Goal: Task Accomplishment & Management: Use online tool/utility

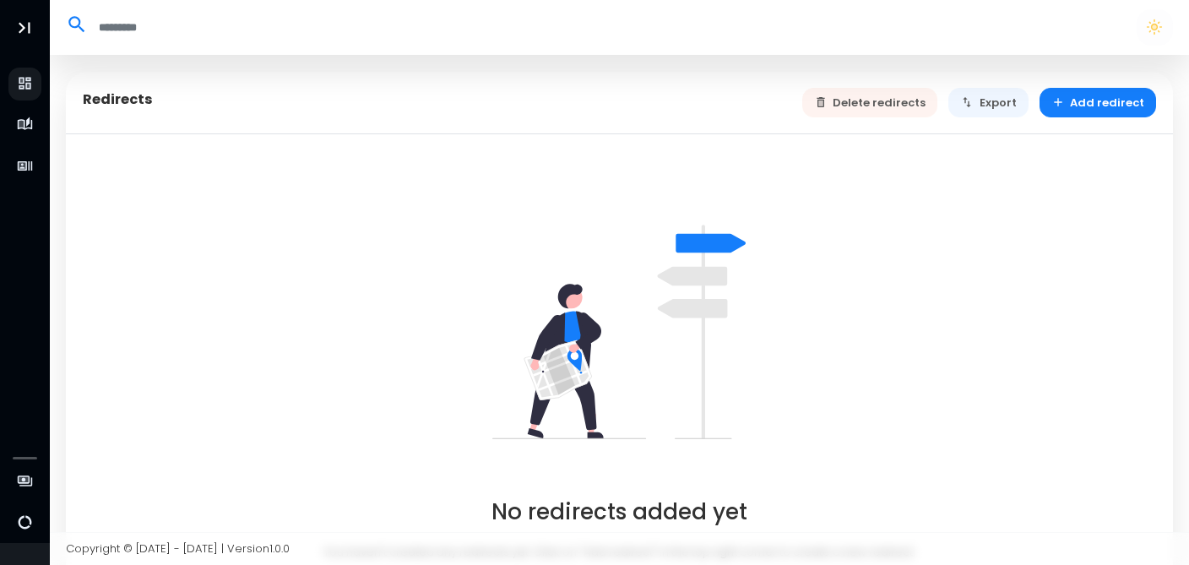
click at [875, 96] on div "Delete redirects Export Add redirect" at bounding box center [979, 103] width 355 height 30
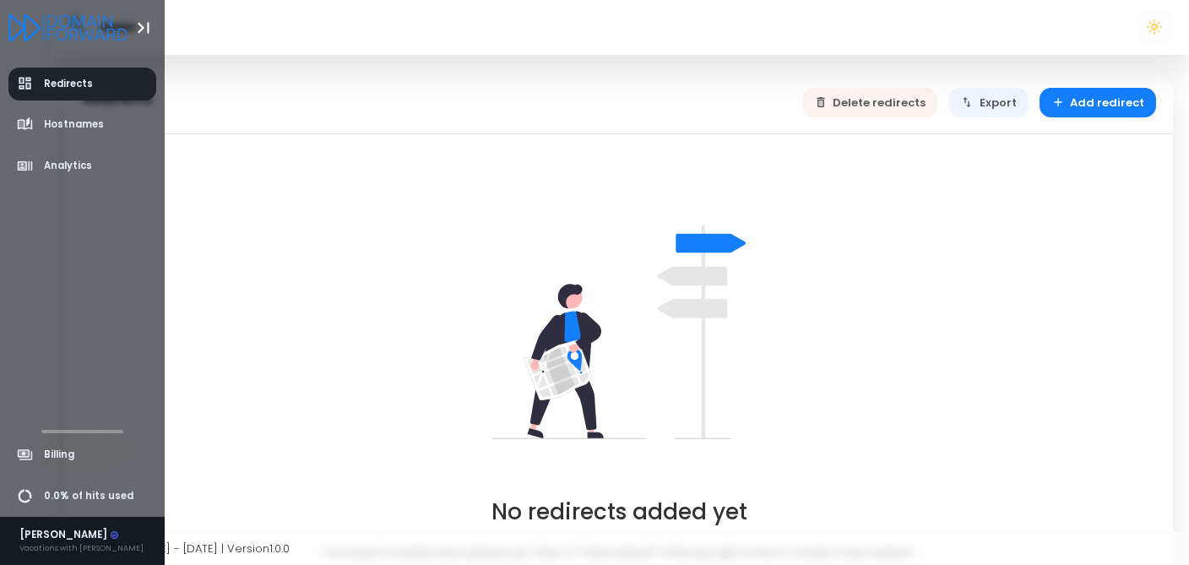
click at [24, 85] on icon "aside-dashboard" at bounding box center [25, 83] width 17 height 17
click at [29, 17] on icon "Logo" at bounding box center [32, 27] width 17 height 27
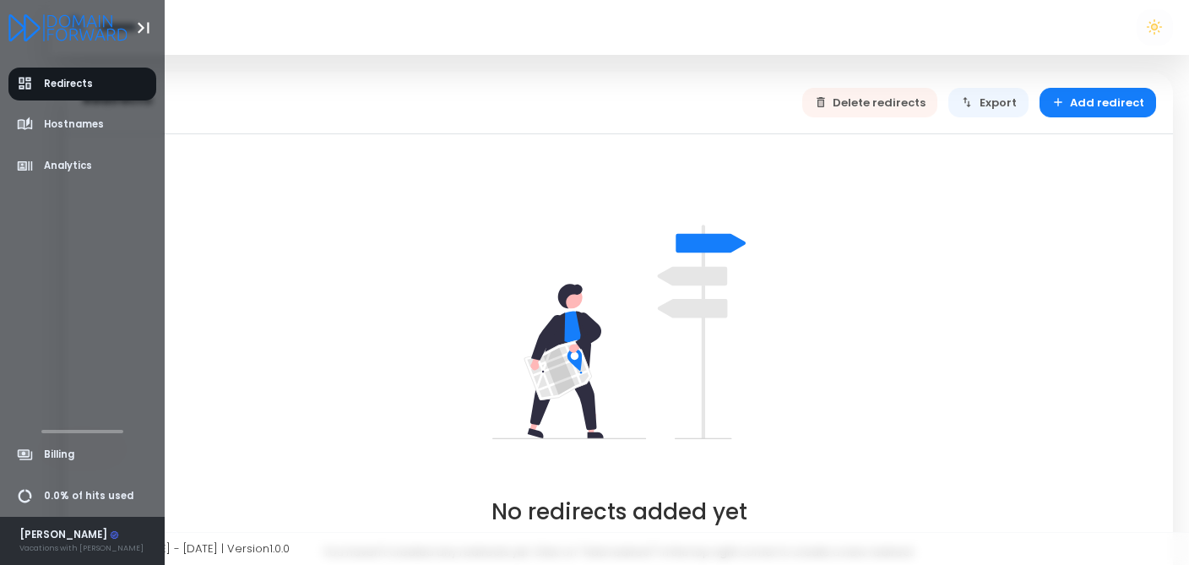
click at [66, 540] on div "[PERSON_NAME]" at bounding box center [81, 535] width 124 height 15
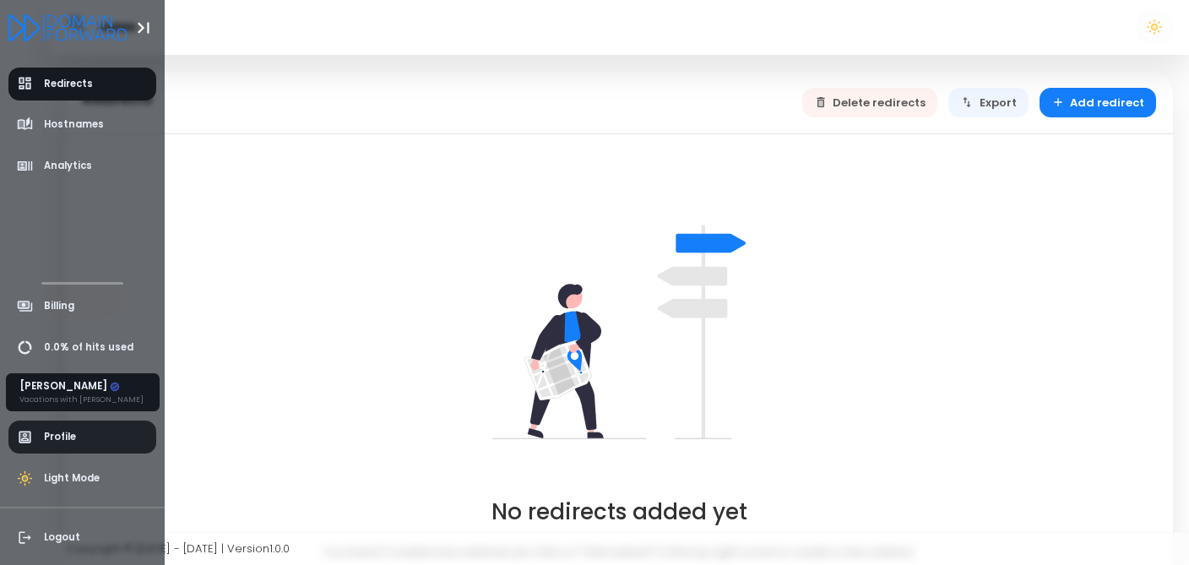
click at [62, 442] on span "Profile" at bounding box center [60, 437] width 32 height 14
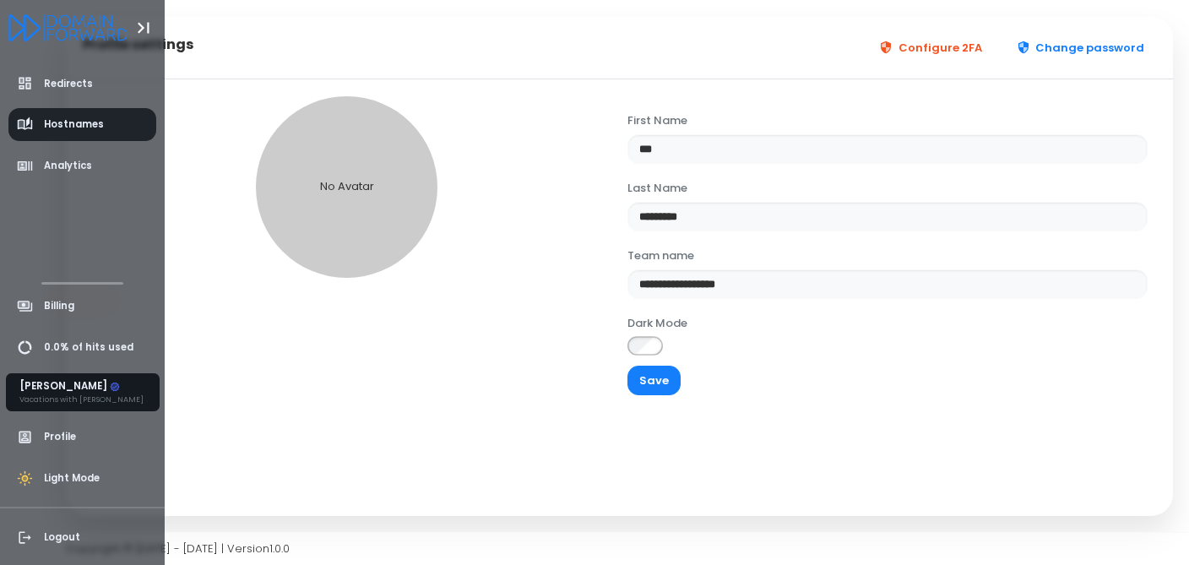
click at [106, 124] on link "Hostnames" at bounding box center [82, 124] width 149 height 33
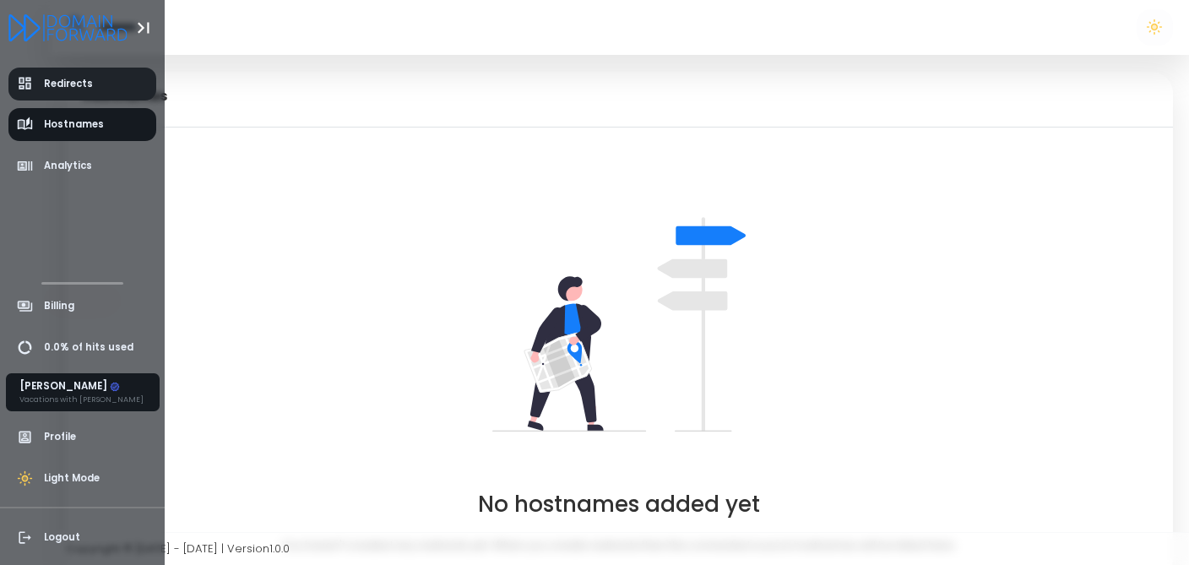
click at [106, 90] on link "Redirects" at bounding box center [82, 84] width 149 height 33
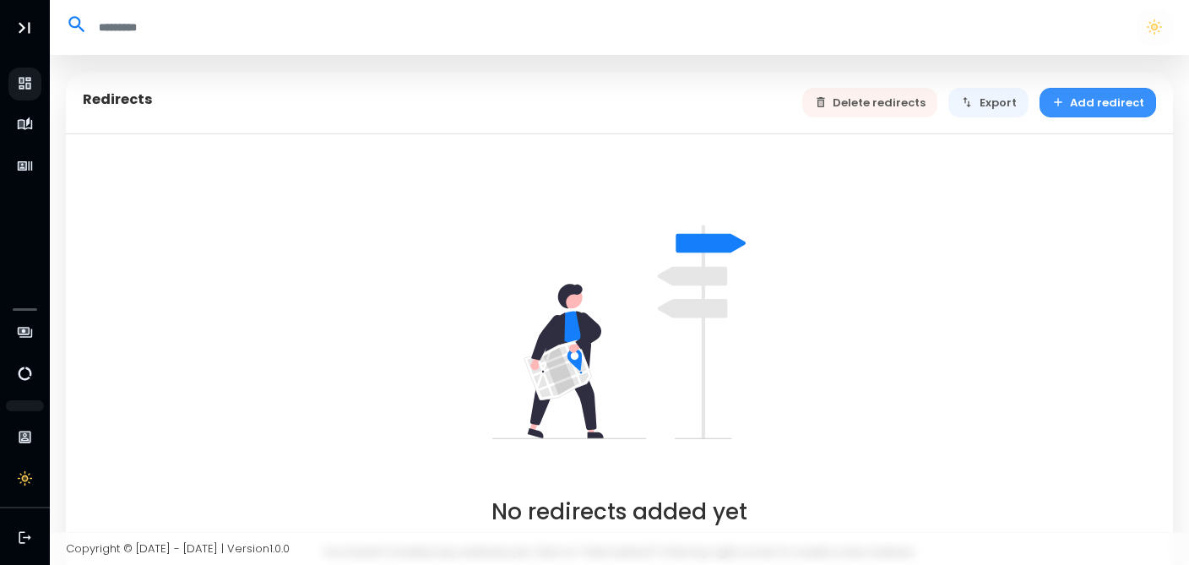
click at [1052, 105] on button "Add redirect" at bounding box center [1097, 103] width 117 height 30
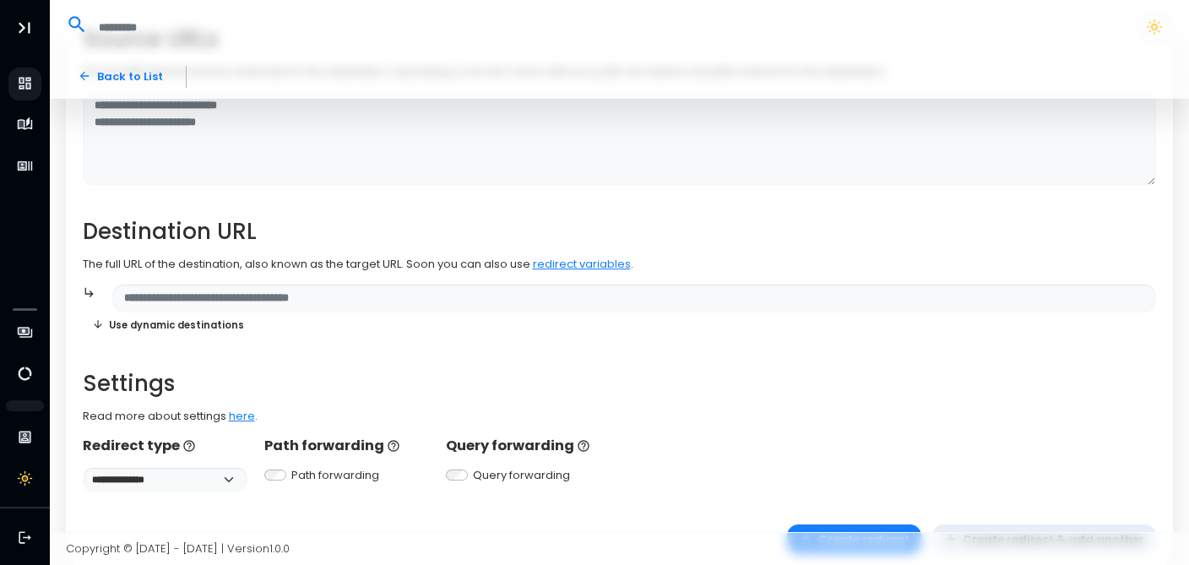
scroll to position [165, 0]
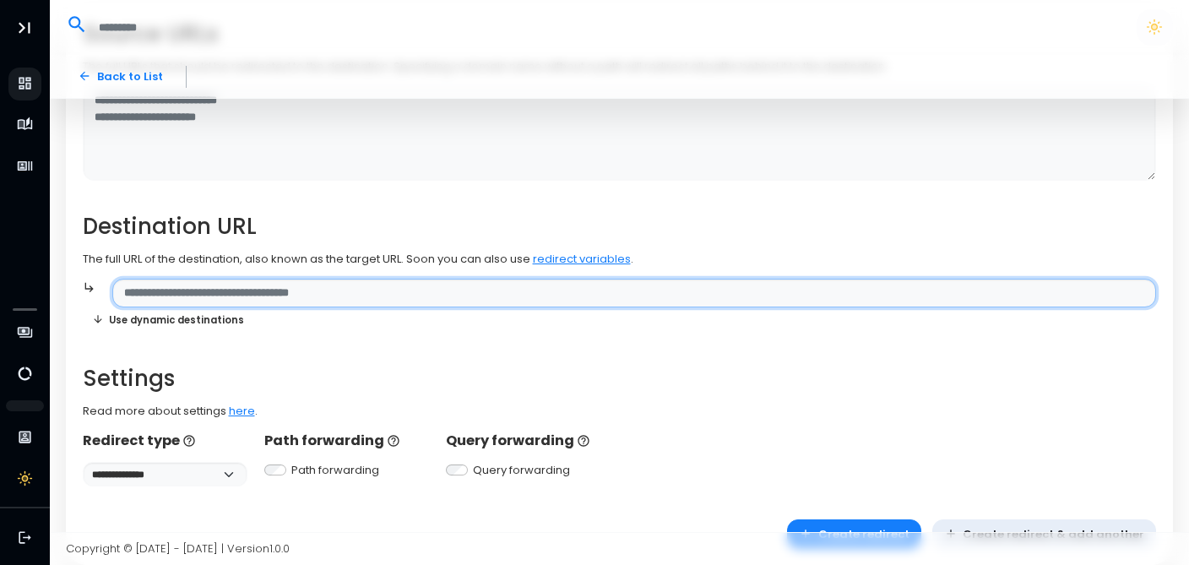
click at [317, 295] on input "text" at bounding box center [633, 294] width 1043 height 30
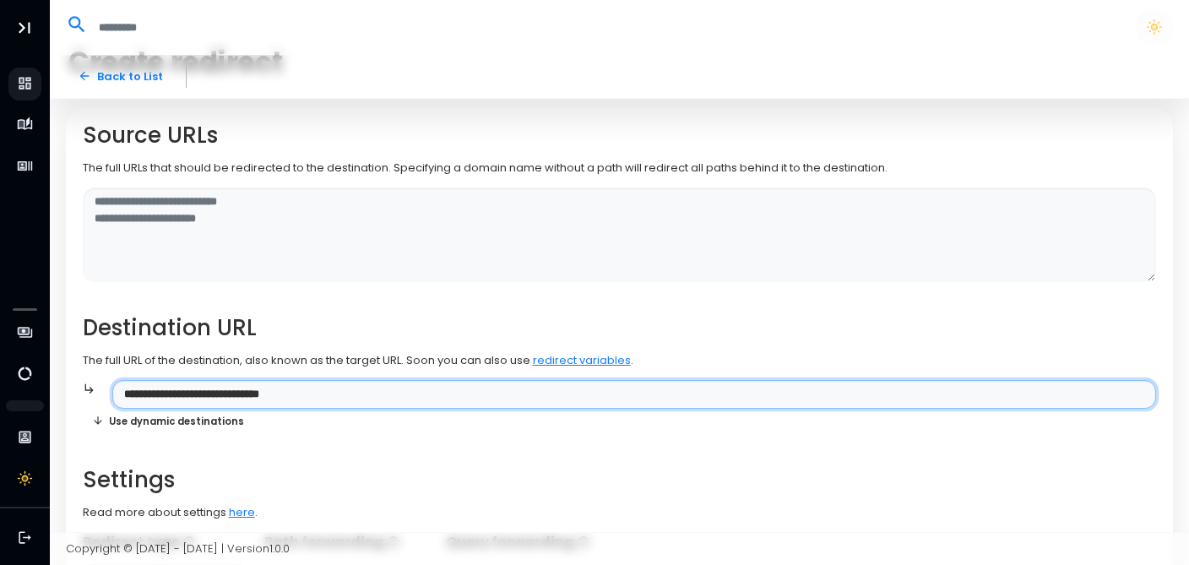
scroll to position [45, 0]
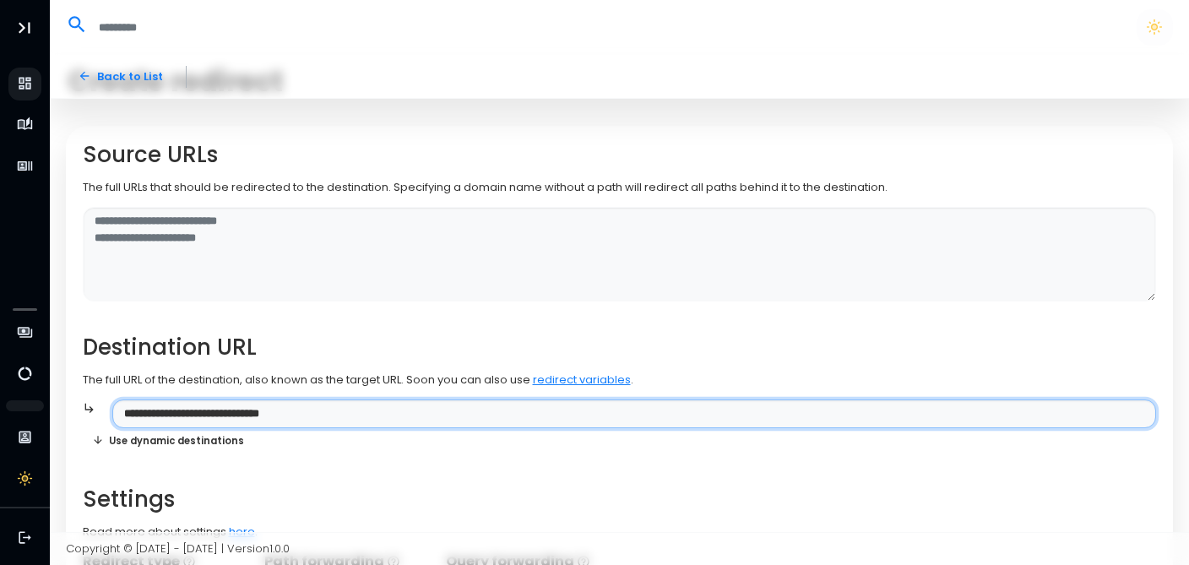
type input "**********"
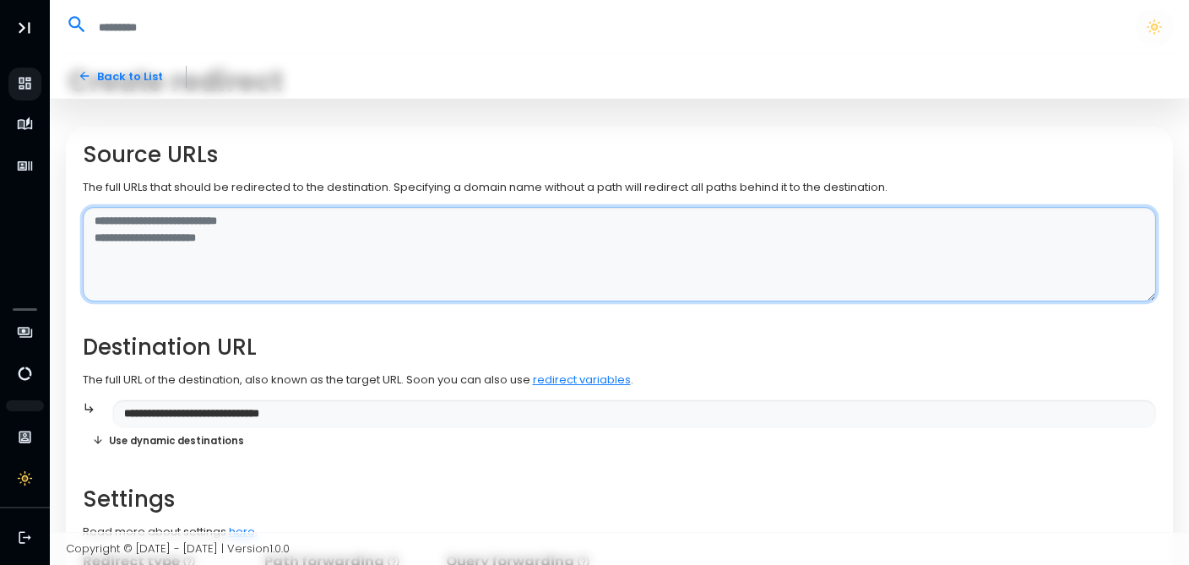
click at [407, 274] on textarea at bounding box center [620, 254] width 1074 height 95
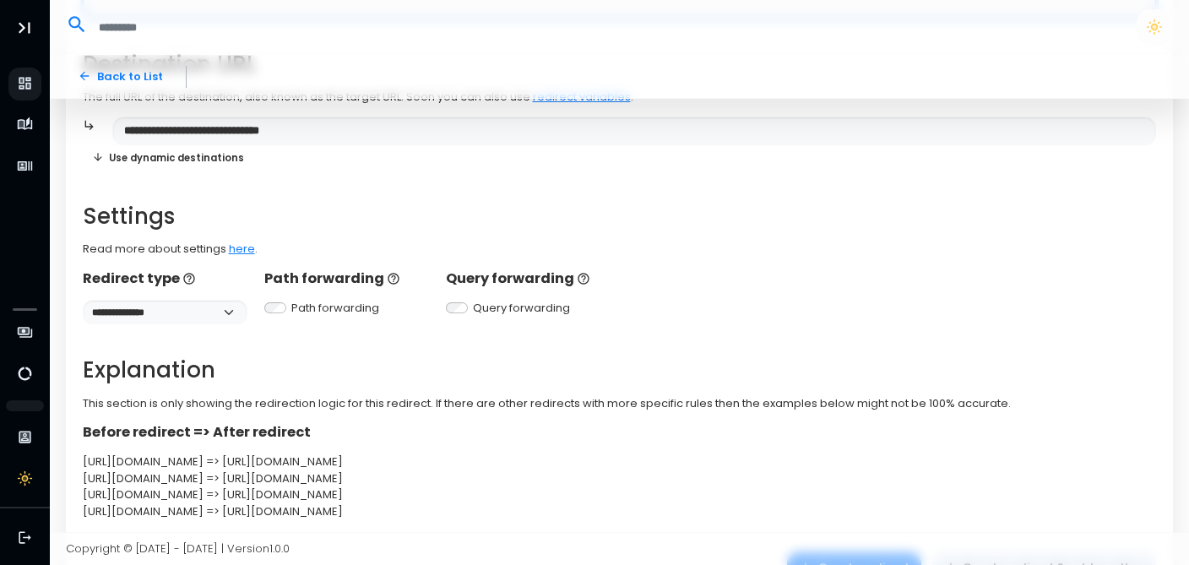
scroll to position [410, 0]
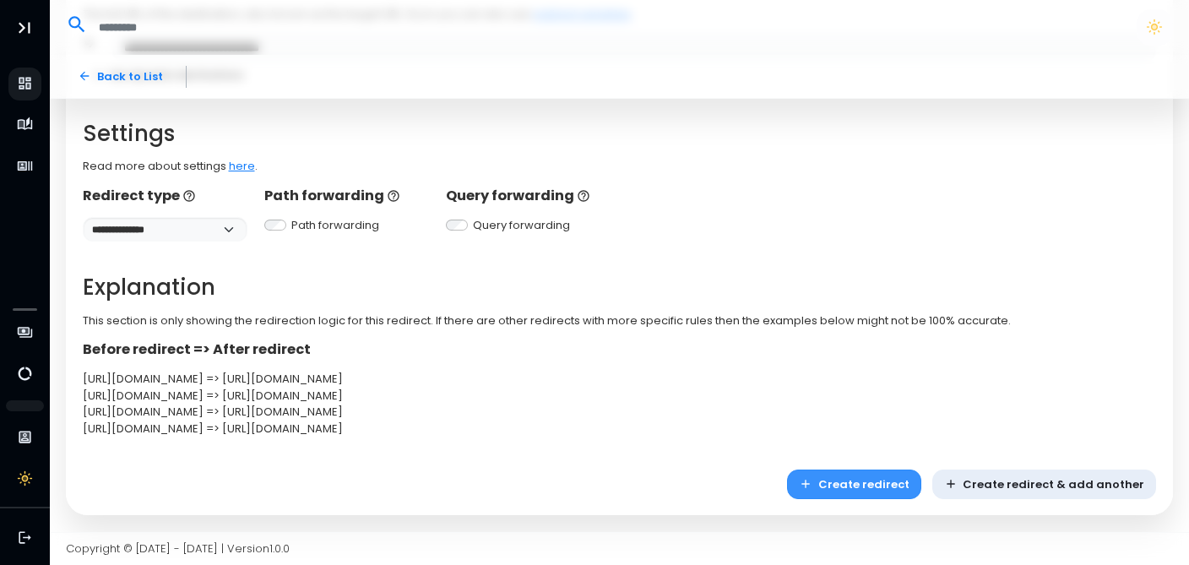
type textarea "**********"
click at [882, 497] on button "Create redirect" at bounding box center [854, 484] width 134 height 30
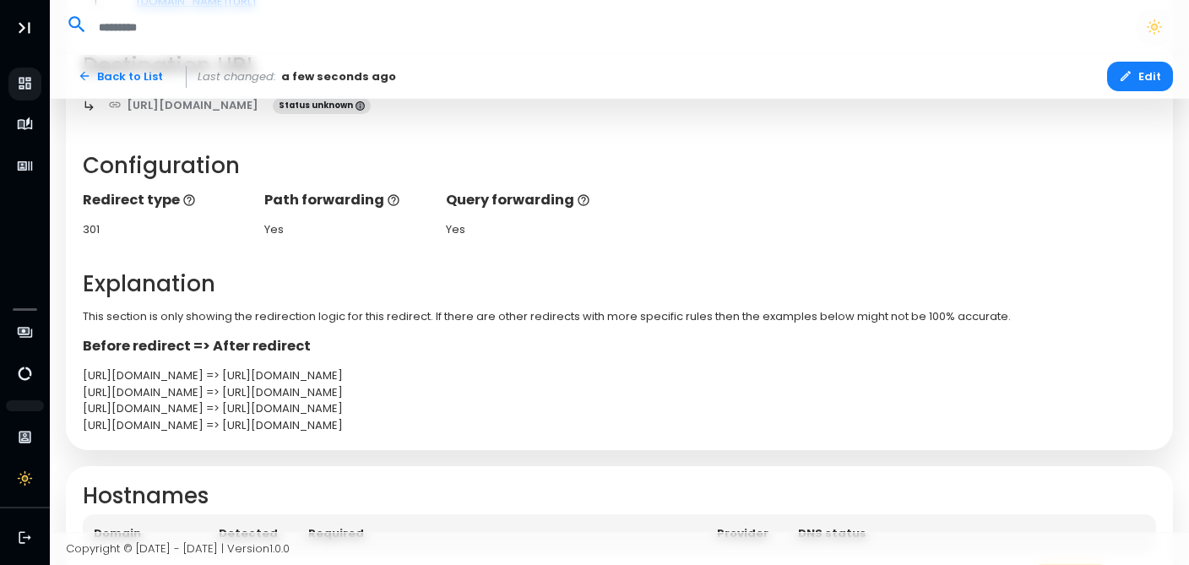
scroll to position [385, 0]
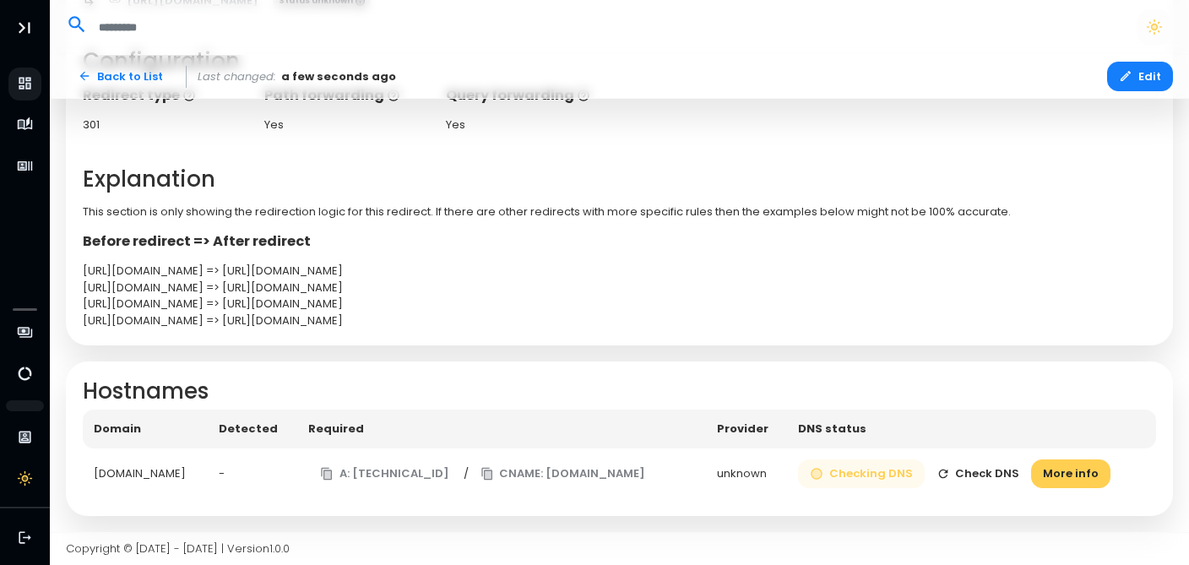
click at [897, 473] on button "Checking DNS" at bounding box center [861, 474] width 127 height 30
click at [1097, 478] on button "More info" at bounding box center [1070, 474] width 79 height 30
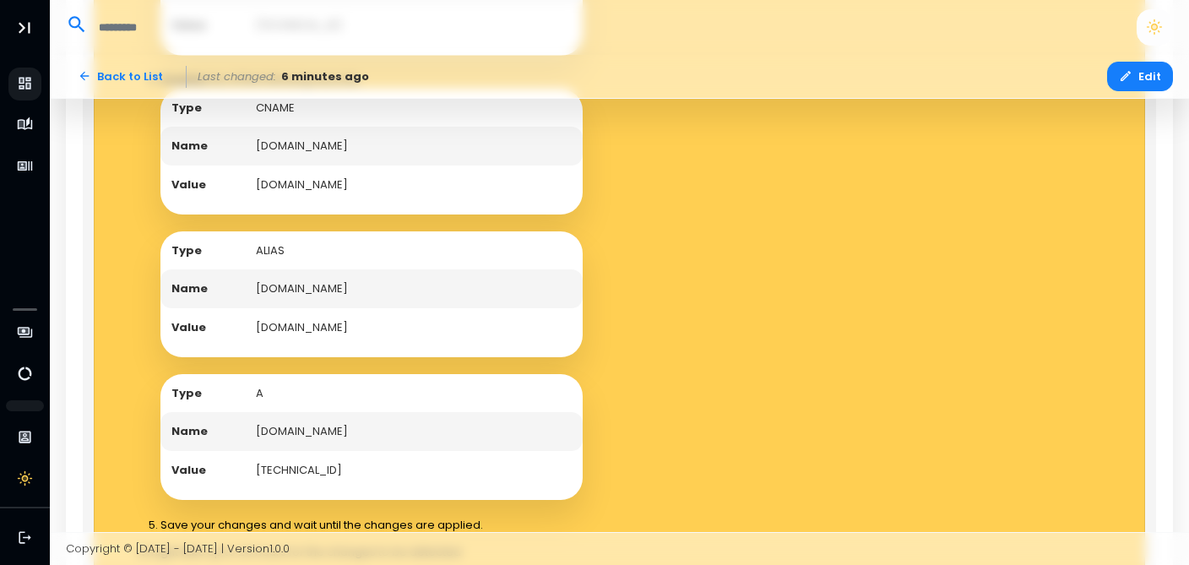
scroll to position [1509, 0]
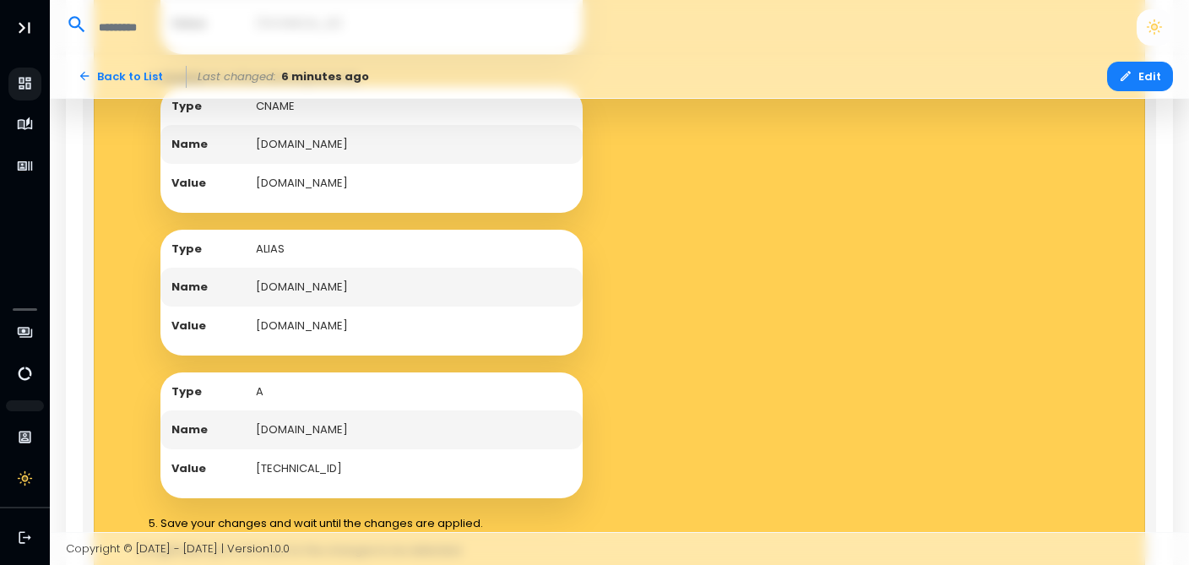
click at [261, 467] on td "[TECHNICAL_ID]" at bounding box center [414, 468] width 338 height 39
drag, startPoint x: 255, startPoint y: 467, endPoint x: 328, endPoint y: 469, distance: 73.5
click at [328, 469] on td "[TECHNICAL_ID]" at bounding box center [414, 468] width 338 height 39
copy td "[TECHNICAL_ID]"
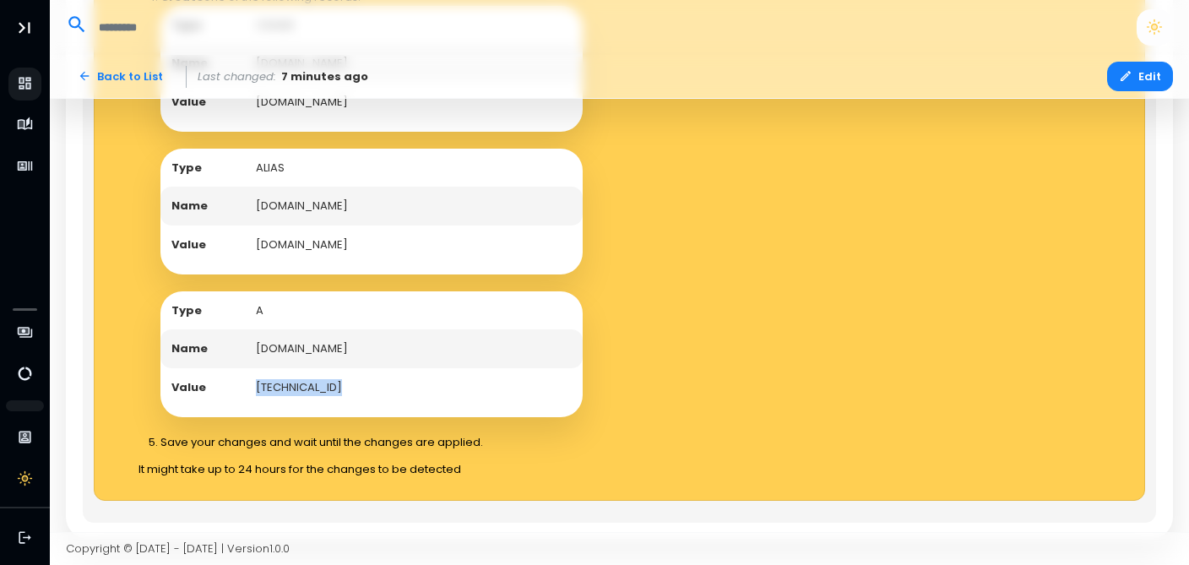
scroll to position [1613, 0]
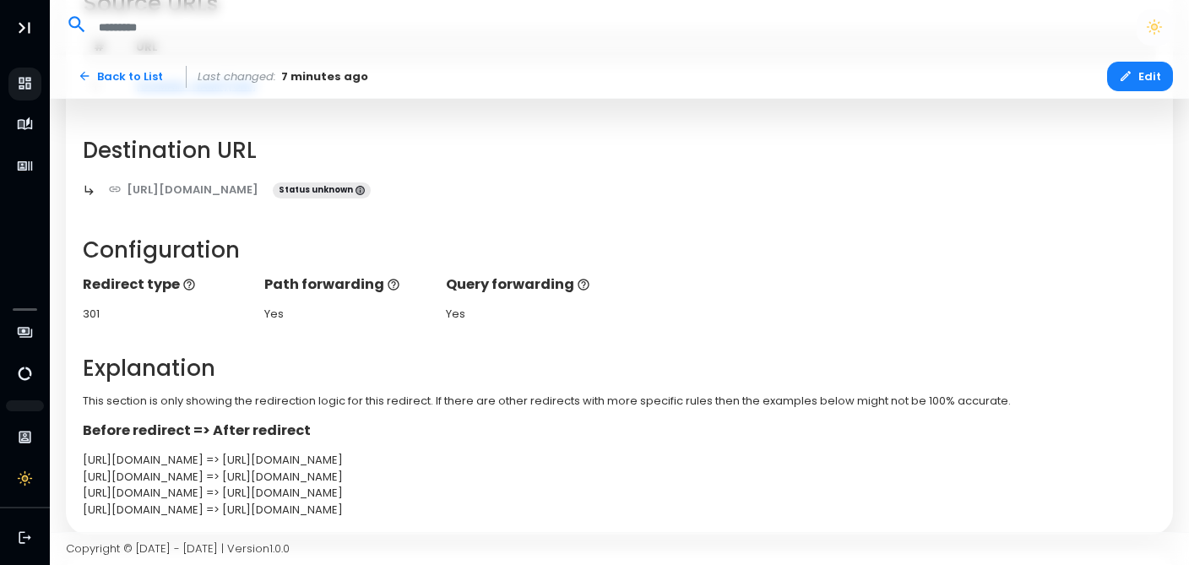
scroll to position [0, 0]
